Goal: Navigation & Orientation: Find specific page/section

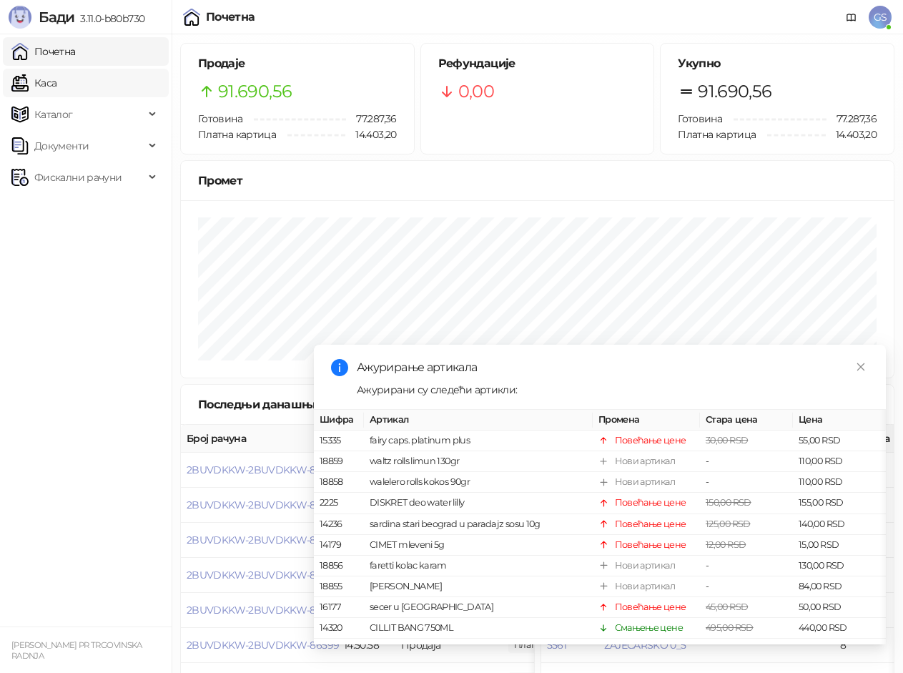
click at [56, 87] on link "Каса" at bounding box center [33, 83] width 45 height 29
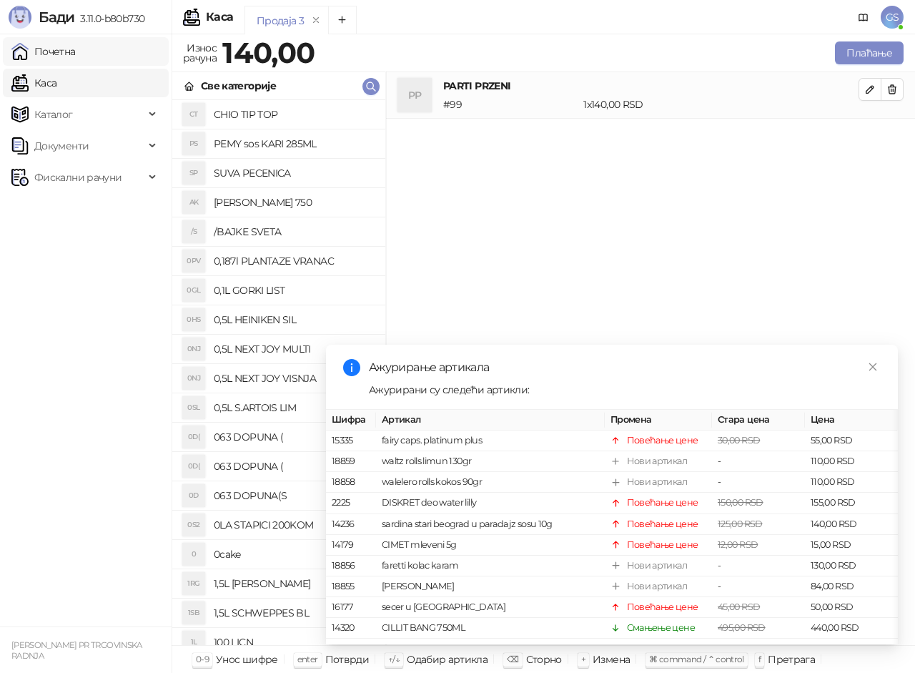
click at [76, 55] on link "Почетна" at bounding box center [43, 51] width 64 height 29
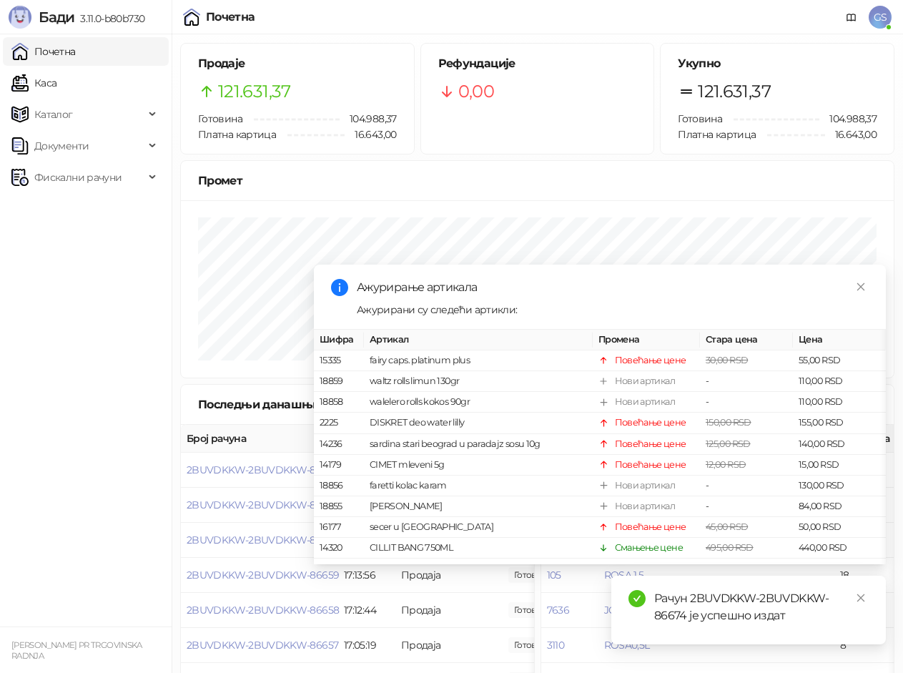
drag, startPoint x: 89, startPoint y: 72, endPoint x: 89, endPoint y: 43, distance: 29.3
click at [56, 72] on link "Каса" at bounding box center [33, 83] width 45 height 29
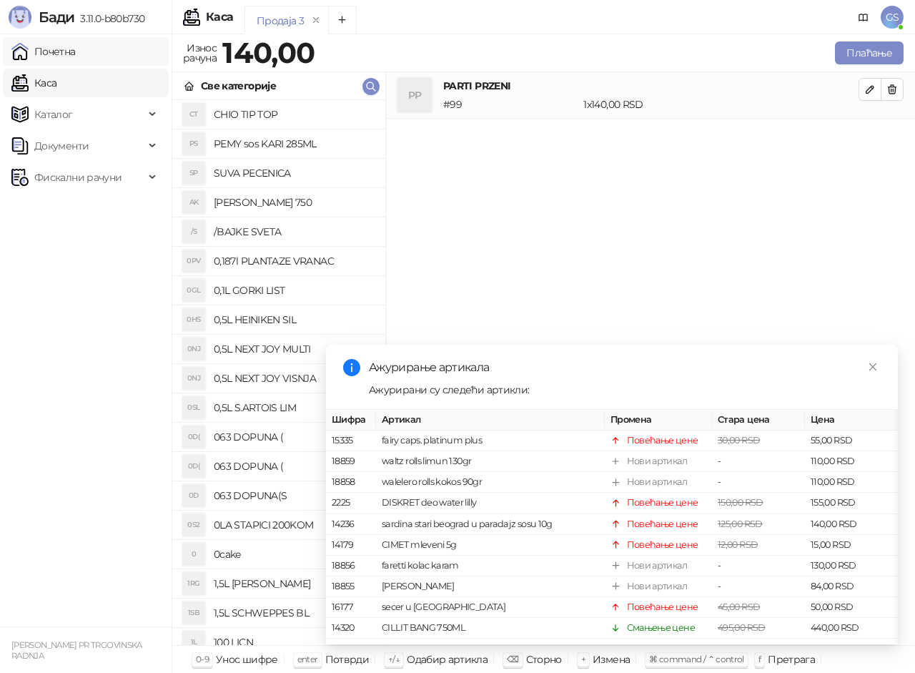
click at [76, 49] on link "Почетна" at bounding box center [43, 51] width 64 height 29
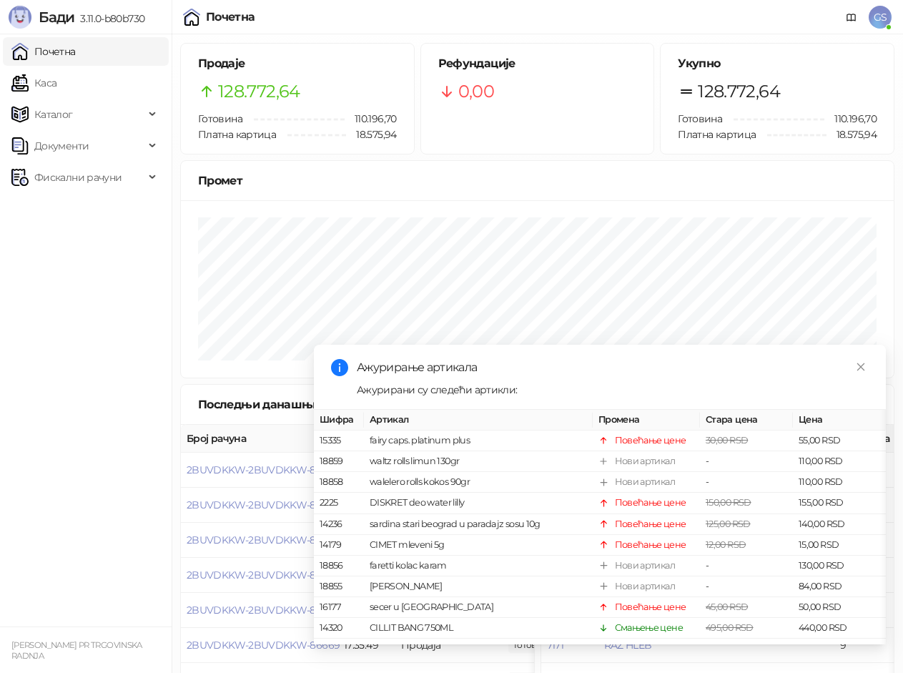
click at [76, 56] on link "Почетна" at bounding box center [43, 51] width 64 height 29
click at [56, 88] on link "Каса" at bounding box center [33, 83] width 45 height 29
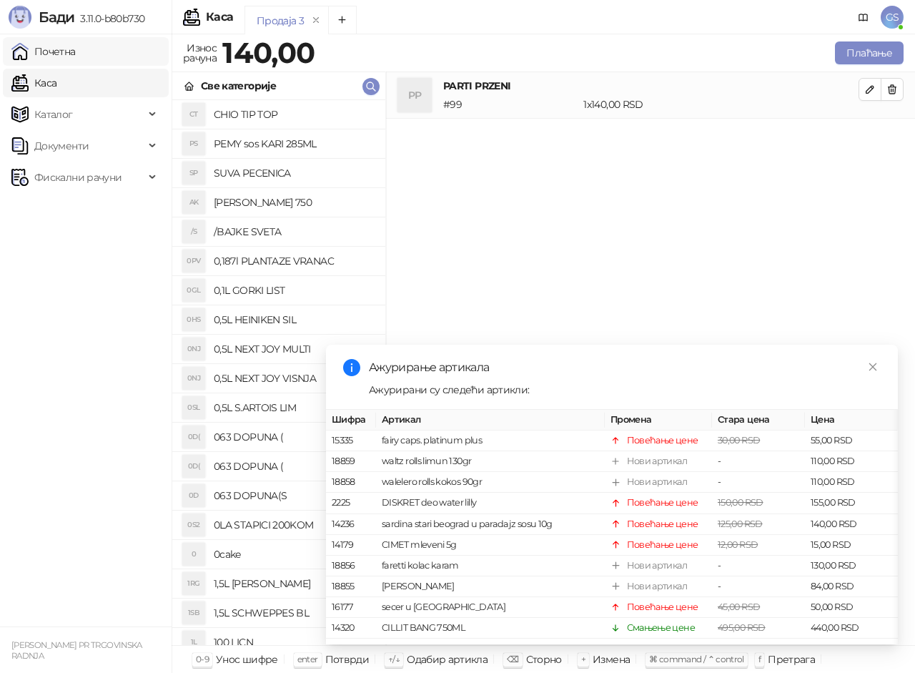
click at [76, 52] on link "Почетна" at bounding box center [43, 51] width 64 height 29
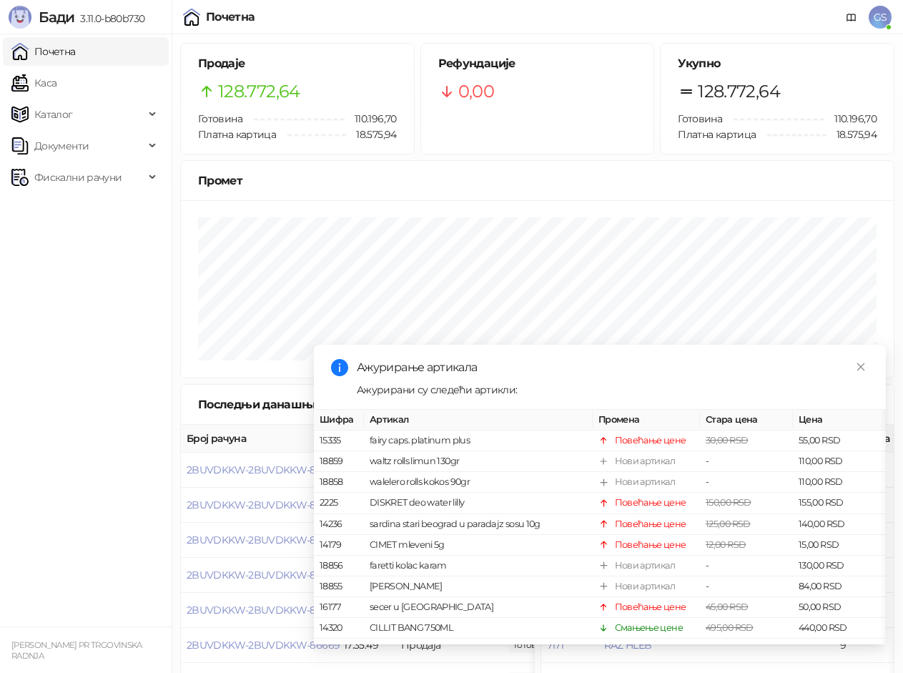
click at [76, 54] on link "Почетна" at bounding box center [43, 51] width 64 height 29
click at [56, 87] on link "Каса" at bounding box center [33, 83] width 45 height 29
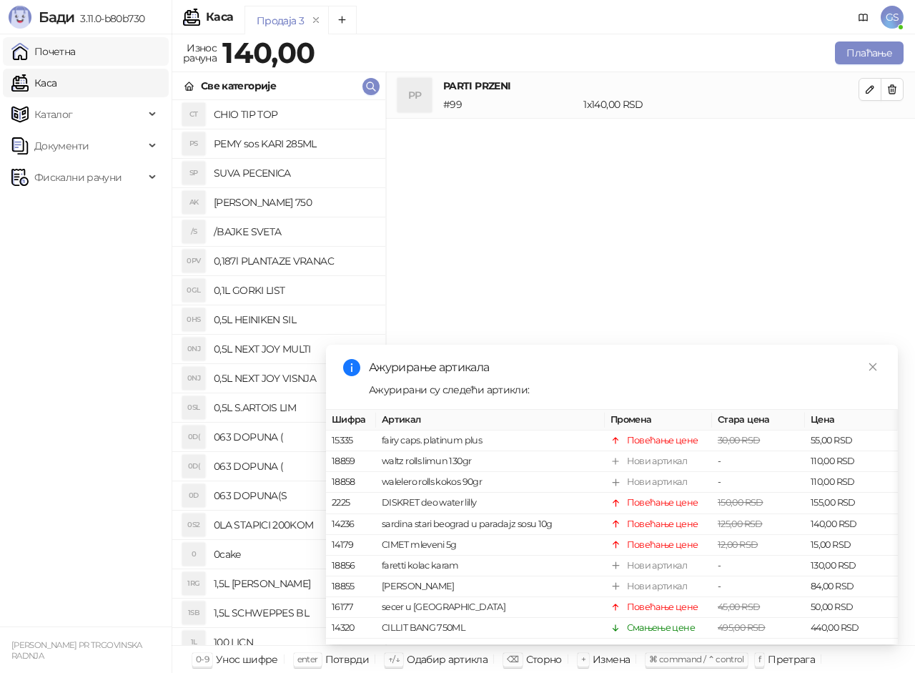
click at [76, 54] on link "Почетна" at bounding box center [43, 51] width 64 height 29
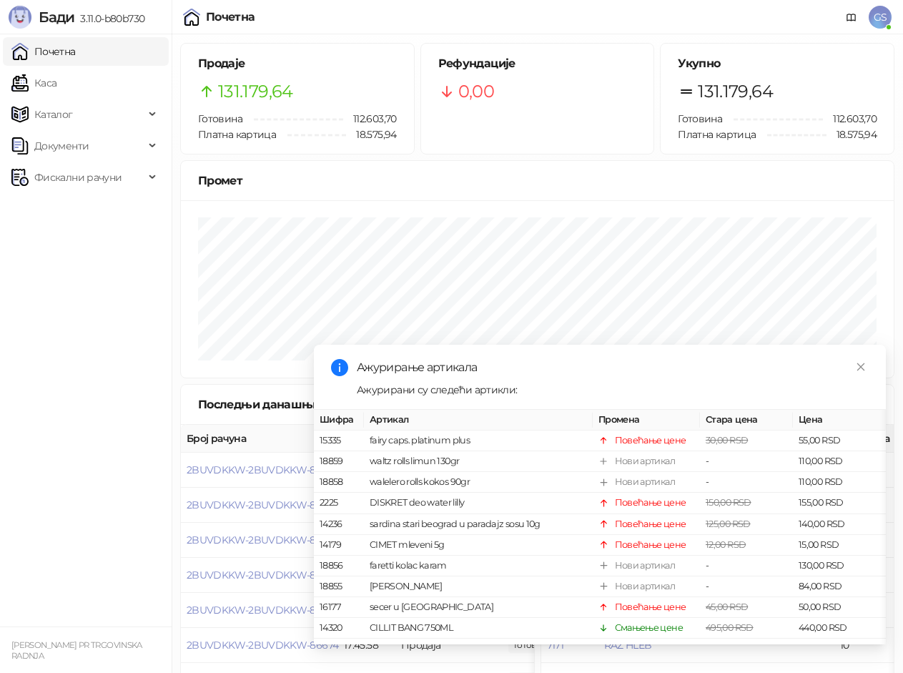
drag, startPoint x: 54, startPoint y: 51, endPoint x: 59, endPoint y: 77, distance: 25.5
click at [54, 53] on link "Почетна" at bounding box center [43, 51] width 64 height 29
click at [56, 84] on link "Каса" at bounding box center [33, 83] width 45 height 29
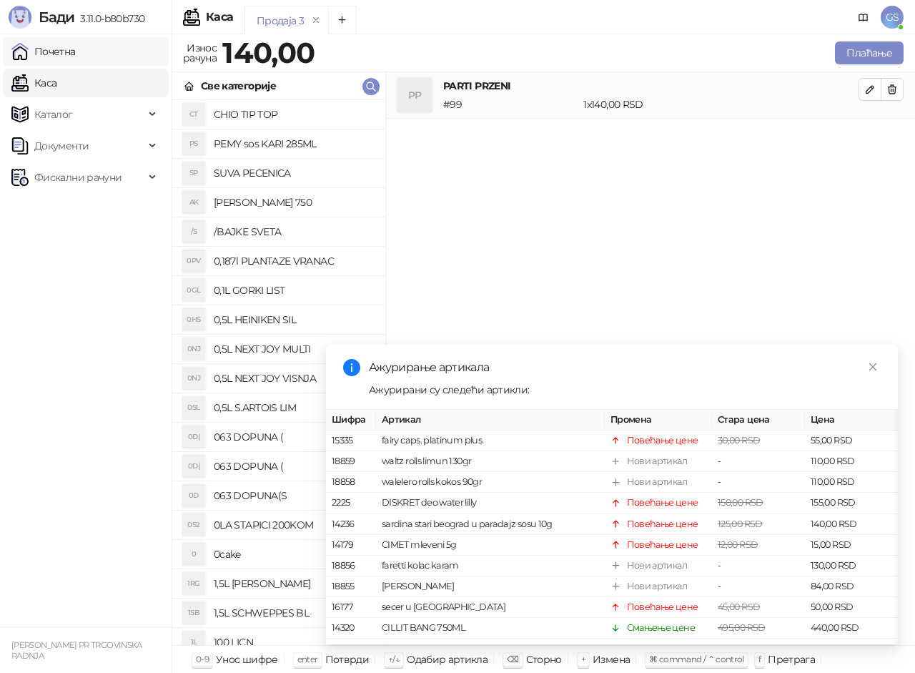
click at [76, 50] on link "Почетна" at bounding box center [43, 51] width 64 height 29
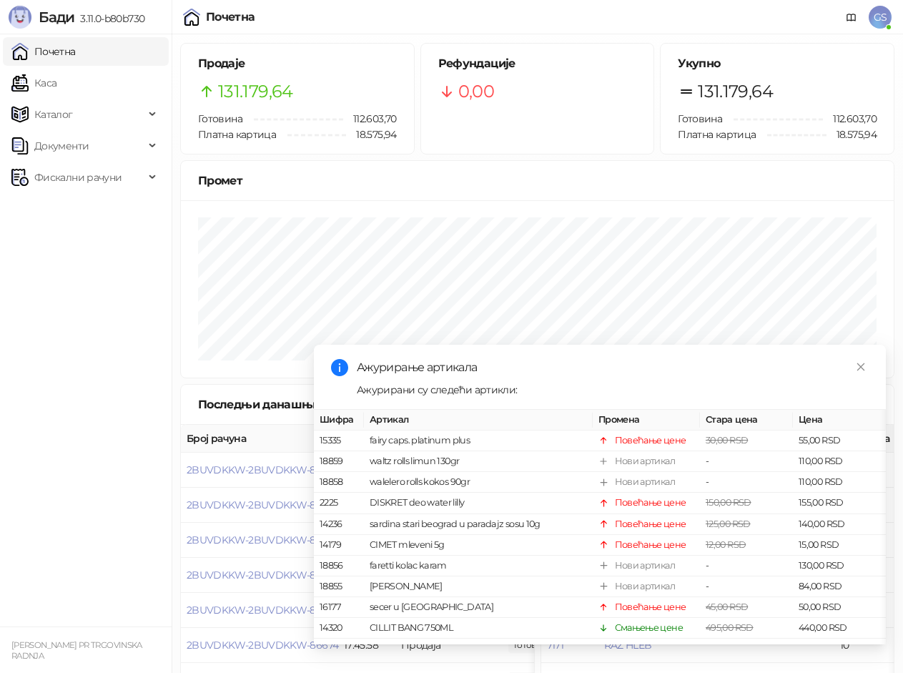
click at [58, 49] on link "Почетна" at bounding box center [43, 51] width 64 height 29
click at [56, 80] on link "Каса" at bounding box center [33, 83] width 45 height 29
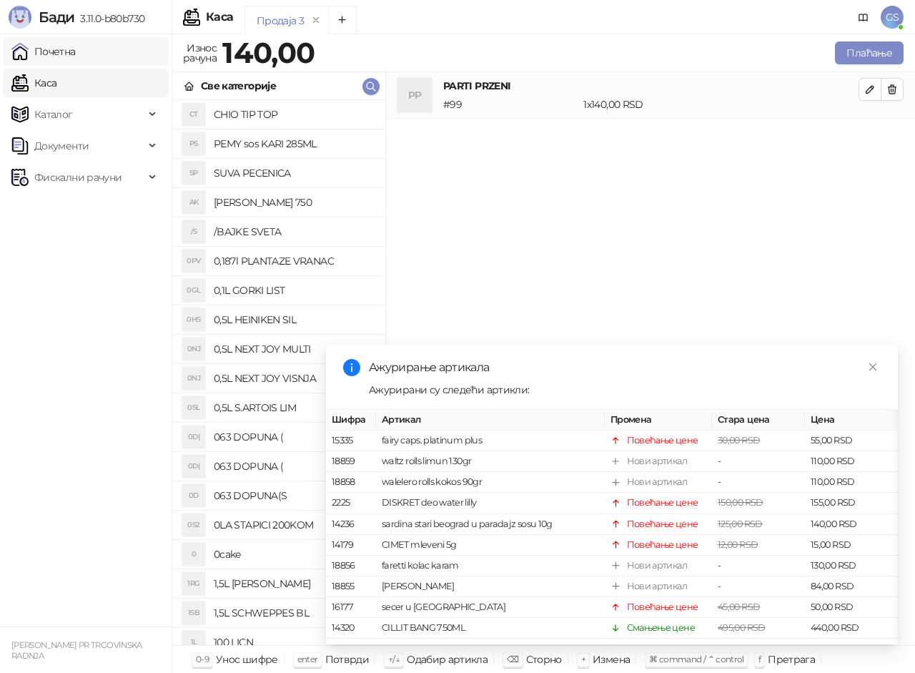
click at [76, 54] on link "Почетна" at bounding box center [43, 51] width 64 height 29
